Goal: Communication & Community: Answer question/provide support

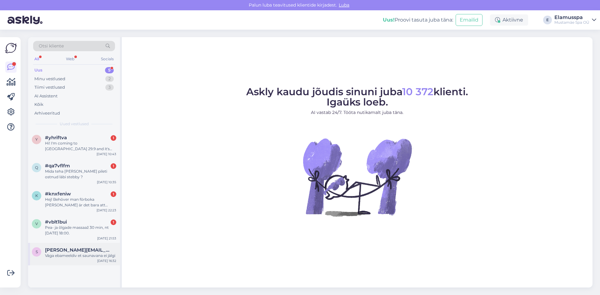
click at [80, 258] on div "Väga ebameeldiv et saunavana ei jälgi" at bounding box center [80, 256] width 71 height 6
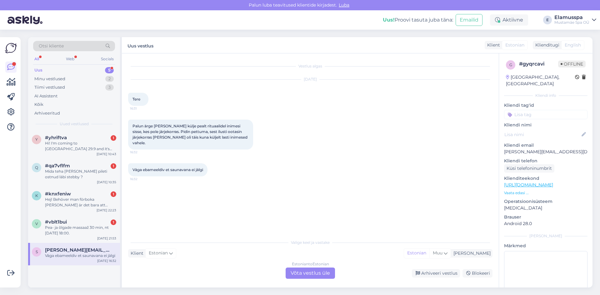
click at [301, 265] on div "Estonian to Estonian" at bounding box center [310, 264] width 37 height 6
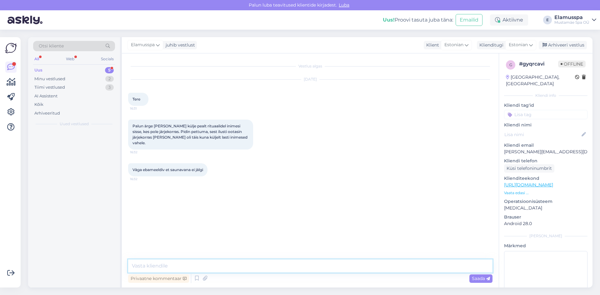
click at [298, 270] on textarea at bounding box center [310, 266] width 364 height 13
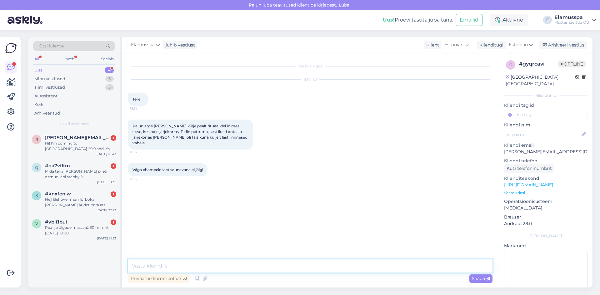
click at [298, 270] on textarea at bounding box center [310, 266] width 364 height 13
type textarea "Tere! Teil on õigus. [PERSON_NAME] [PERSON_NAME] siiralt vabandust ning edastam…"
click at [473, 278] on span "Saada" at bounding box center [481, 279] width 18 height 6
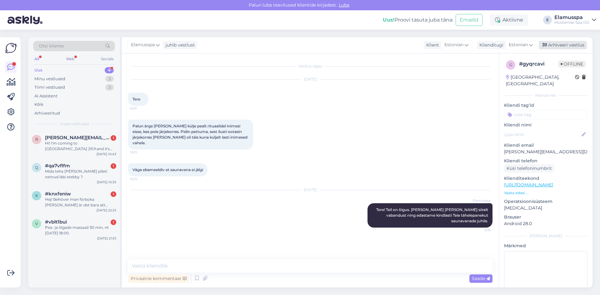
click at [566, 44] on div "Arhiveeri vestlus" at bounding box center [562, 45] width 48 height 8
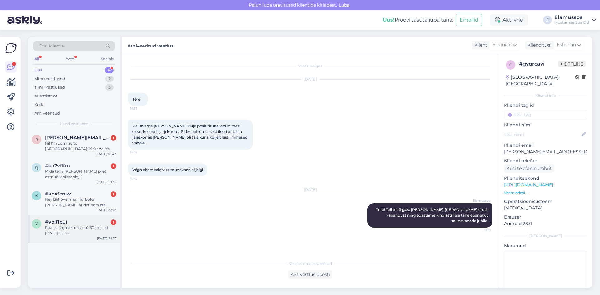
click at [77, 232] on div "Pea- ja õlgade massaaž 30 min, nt [DATE] 18:00." at bounding box center [80, 230] width 71 height 11
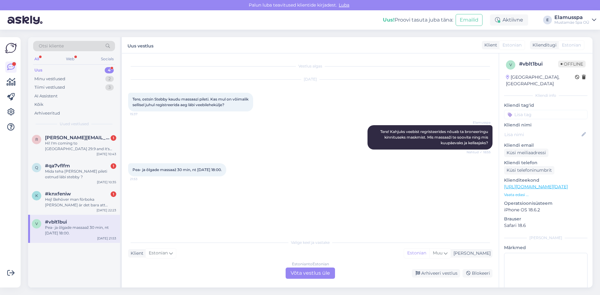
click at [318, 270] on div "Estonian to Estonian Võta vestlus üle" at bounding box center [309, 273] width 49 height 11
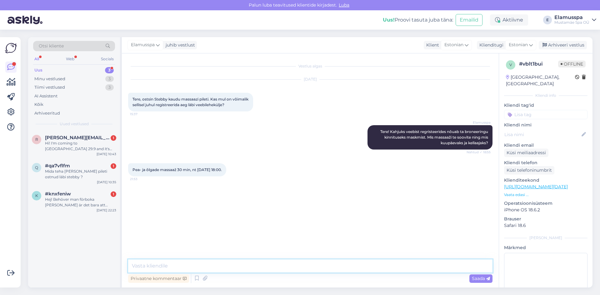
click at [176, 264] on textarea at bounding box center [310, 266] width 364 height 13
type textarea "Selline aeg on saadaval meesmassööri ruumis. Kui Teile sobiks, [PERSON_NAME] ni…"
click at [483, 280] on span "Saada" at bounding box center [481, 279] width 18 height 6
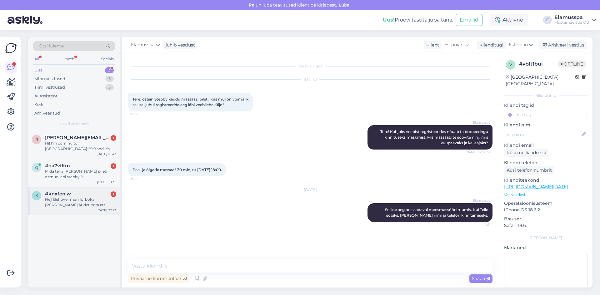
click at [62, 200] on div "Hej! Behöver man förboka [PERSON_NAME] är det bara att komma och betala i entré…" at bounding box center [80, 202] width 71 height 11
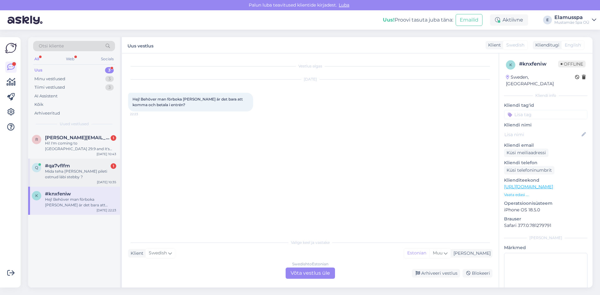
click at [88, 175] on div "Mida teha [PERSON_NAME] pileti ostnud läbi stebby ?" at bounding box center [80, 174] width 71 height 11
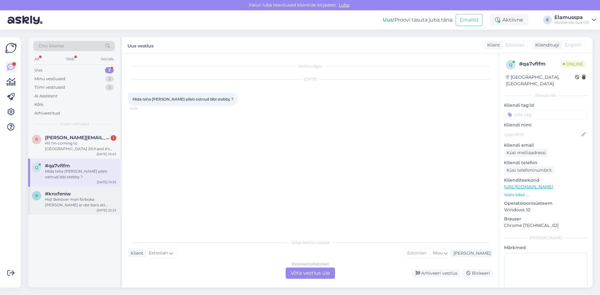
click at [86, 191] on div "#knxfeniw" at bounding box center [80, 194] width 71 height 6
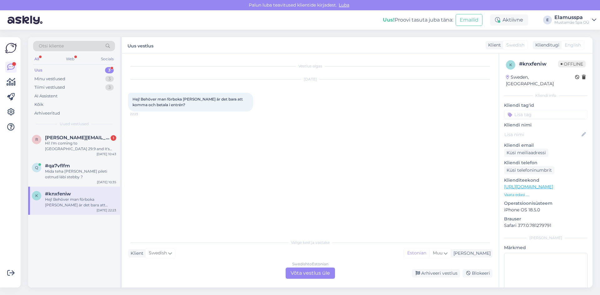
click at [325, 273] on div "Swedish to Estonian Võta vestlus üle" at bounding box center [309, 273] width 49 height 11
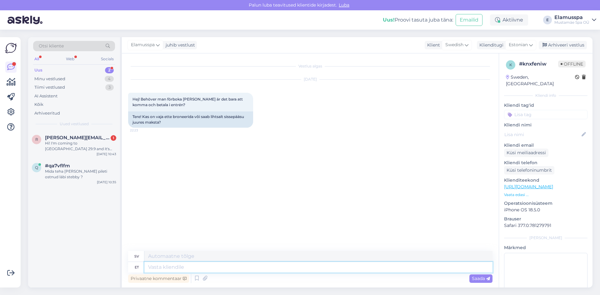
click at [159, 264] on textarea at bounding box center [318, 267] width 348 height 11
type textarea "Tere!"
type textarea "Hej!"
type textarea "Tere! Broneerida"
type textarea "Hej! Boka nu"
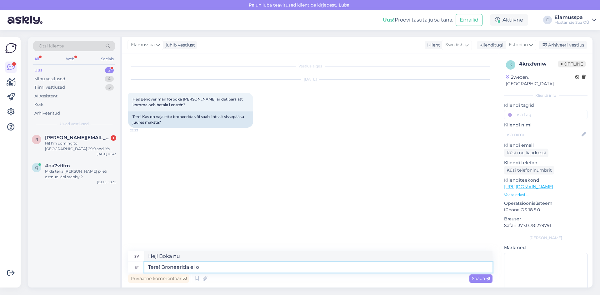
type textarea "Tere! Broneerida ei ol"
type textarea "Hej! Ingen bokning krävs"
type textarea "Tere! Broneerida ei ole"
type textarea "Hallå! Det finns ingen reservation."
type textarea "Tere! Broneerida ei [PERSON_NAME],"
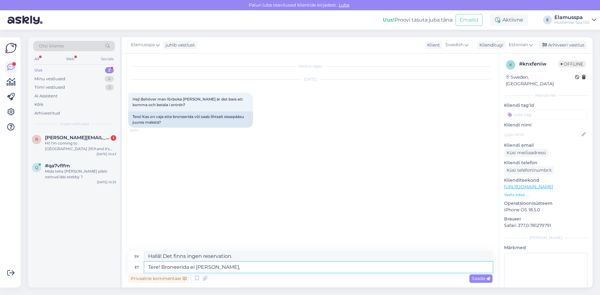
type textarea "Hej! Ingen bokning behövs."
type textarea "Tere! Broneerida ei [PERSON_NAME], ulg"
type textarea "Hej! Ingen anledning att boka, bara kom."
type textarea "Tere! Broneerida ei [PERSON_NAME],"
type textarea "Hej! Ingen bokning behövs."
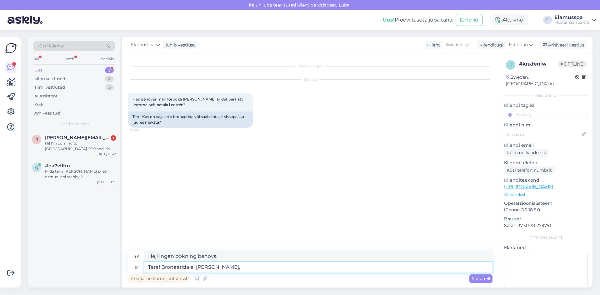
type textarea "Tere! Broneerida ei [PERSON_NAME],"
